Goal: Transaction & Acquisition: Download file/media

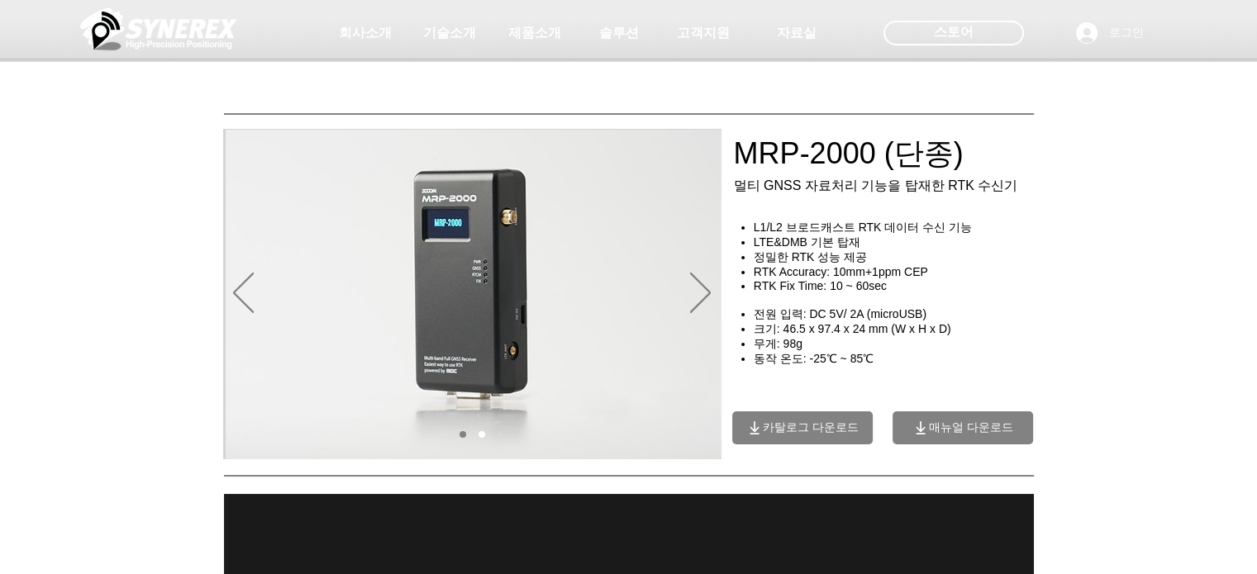
click at [809, 435] on span "카탈로그 다운로드" at bounding box center [811, 428] width 96 height 15
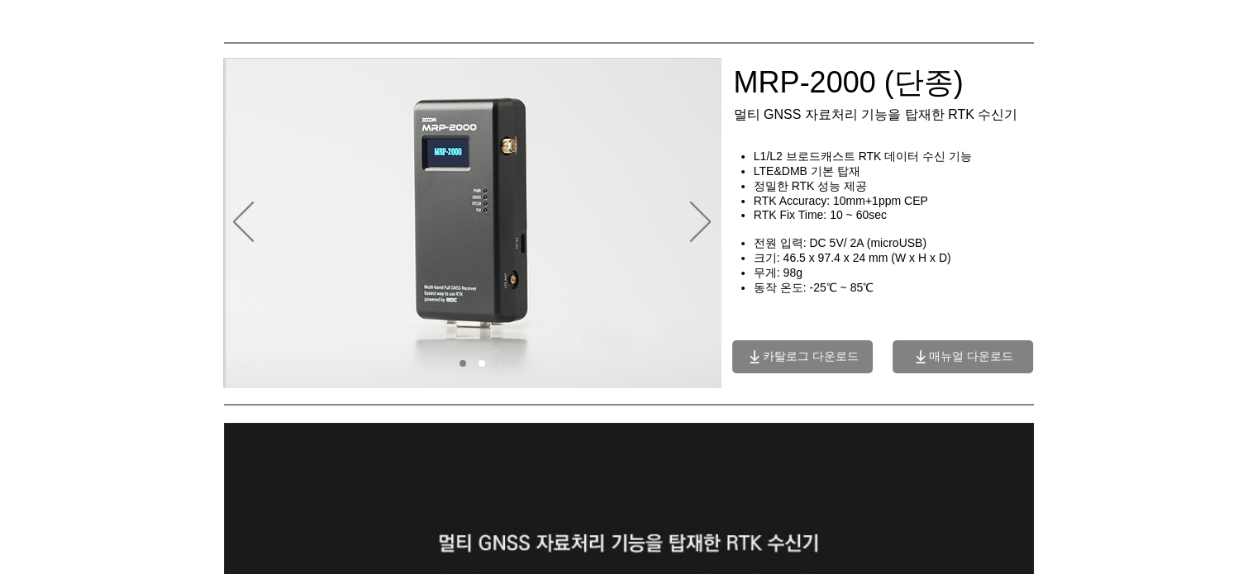
scroll to position [165, 0]
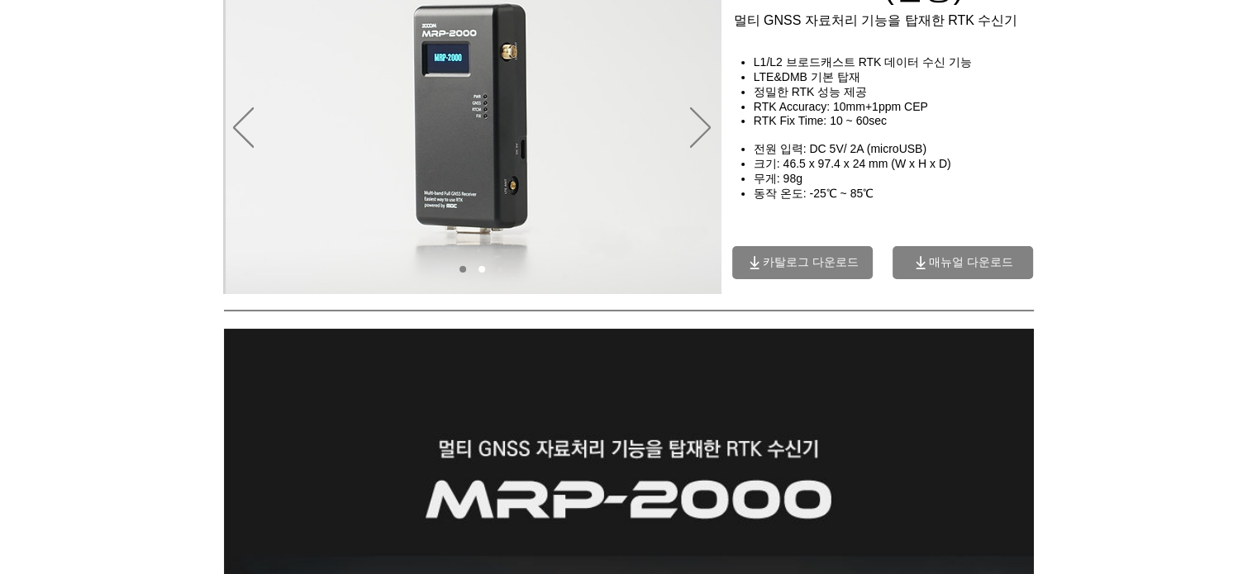
click at [123, 178] on div "main content" at bounding box center [628, 191] width 1257 height 207
